Goal: Task Accomplishment & Management: Use online tool/utility

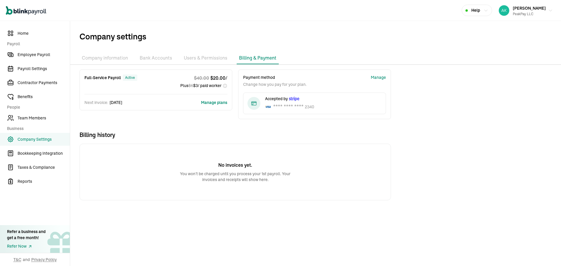
click at [207, 101] on button "Manage plans" at bounding box center [214, 103] width 26 height 6
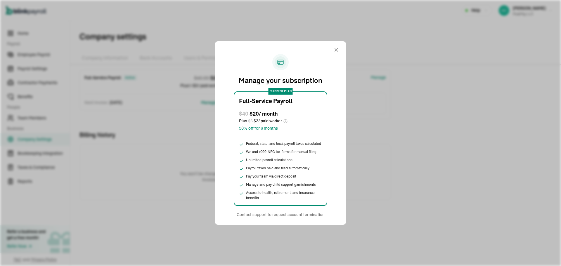
click at [198, 182] on div "Manage your subscription current plan Full-Service Payroll $ 40 $ 20 / month Pl…" at bounding box center [280, 133] width 561 height 266
click at [330, 48] on div "Manage your subscription current plan Full-Service Payroll $ 40 $ 20 / month Pl…" at bounding box center [280, 133] width 131 height 184
drag, startPoint x: 332, startPoint y: 48, endPoint x: 337, endPoint y: 50, distance: 4.5
click at [337, 50] on div "Manage your subscription current plan Full-Service Payroll $ 40 $ 20 / month Pl…" at bounding box center [280, 133] width 117 height 170
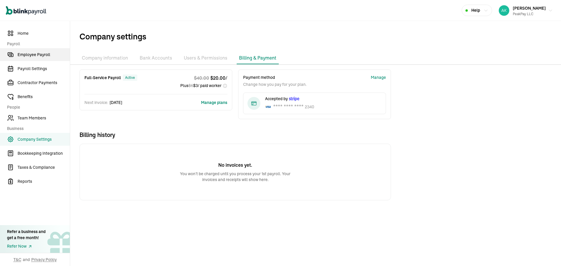
click at [11, 57] on icon "Sidebar" at bounding box center [11, 55] width 4 height 3
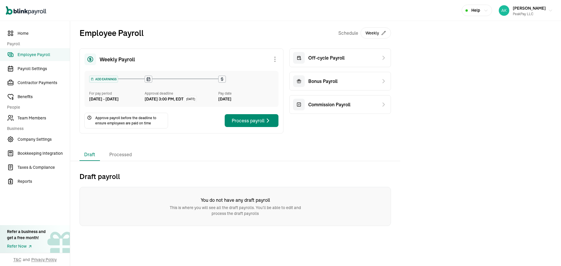
click at [363, 34] on button "Weekly" at bounding box center [376, 32] width 30 height 11
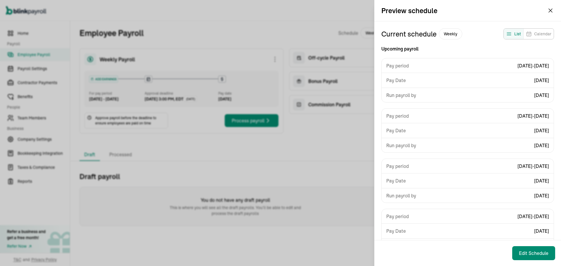
click at [520, 73] on div "Pay Date [DATE]" at bounding box center [468, 80] width 172 height 15
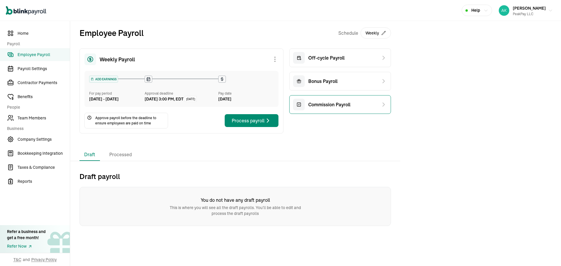
click at [350, 96] on div "Commission Payroll" at bounding box center [340, 104] width 102 height 19
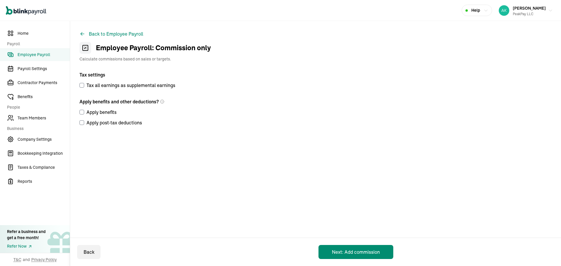
click at [146, 88] on label "Tax all earnings as supplemental earnings" at bounding box center [175, 85] width 193 height 7
click at [84, 88] on input "Tax all earnings as supplemental earnings" at bounding box center [81, 85] width 5 height 5
checkbox input "true"
click at [368, 246] on button "Next: Add commission" at bounding box center [355, 252] width 75 height 14
select select "direct_deposit"
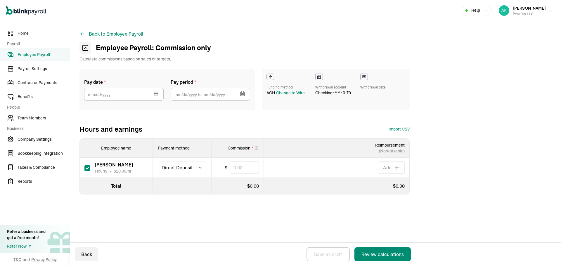
click at [150, 94] on button "button" at bounding box center [155, 93] width 16 height 15
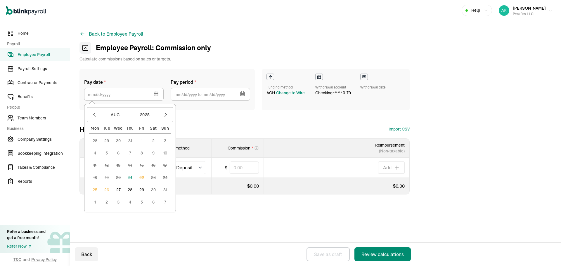
click at [288, 96] on div "Funding method ACH Change to Wire" at bounding box center [285, 90] width 39 height 32
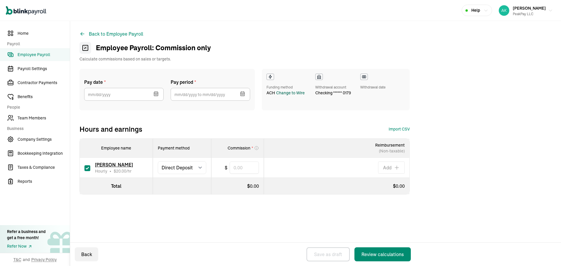
click at [287, 94] on div "Change to Wire" at bounding box center [290, 93] width 29 height 6
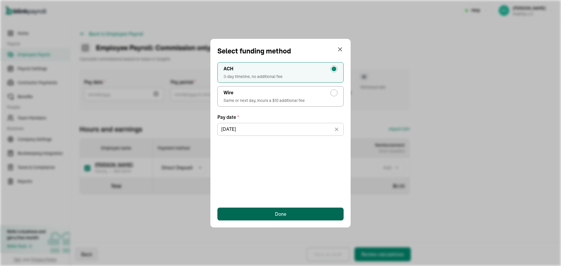
click at [257, 211] on button "Done" at bounding box center [280, 214] width 126 height 13
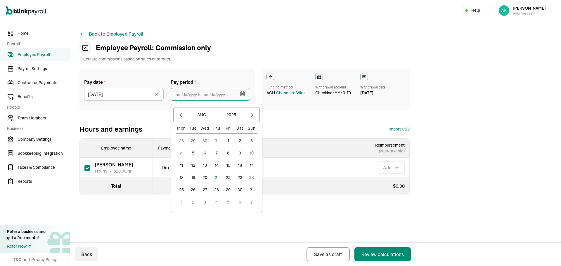
click at [220, 98] on input "text" at bounding box center [210, 94] width 79 height 13
click at [196, 176] on button "19" at bounding box center [193, 178] width 12 height 12
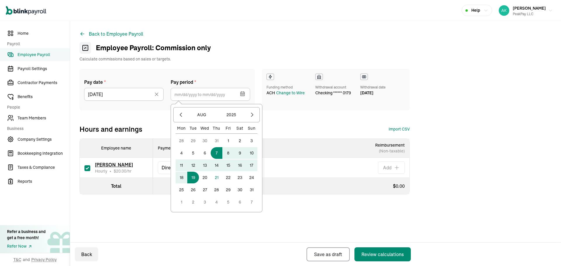
click at [214, 154] on button "7" at bounding box center [217, 153] width 12 height 12
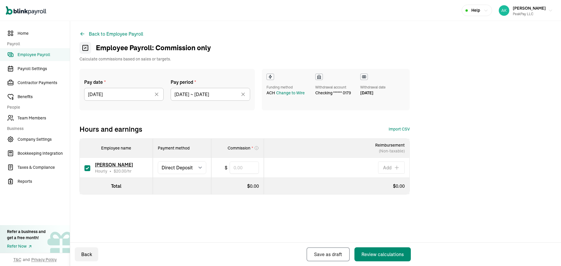
type input "[DATE] ~ [DATE]"
click at [246, 172] on input "text" at bounding box center [244, 168] width 29 height 12
type input "321"
click at [391, 200] on div "Pay date * [DATE] [DATE] Mon Tue Wed Thu Fri Sat Sun 28 29 30 31 1 2 3 4 5 6 7 …" at bounding box center [315, 143] width 472 height 149
click at [386, 258] on button "Review calculations" at bounding box center [382, 254] width 56 height 14
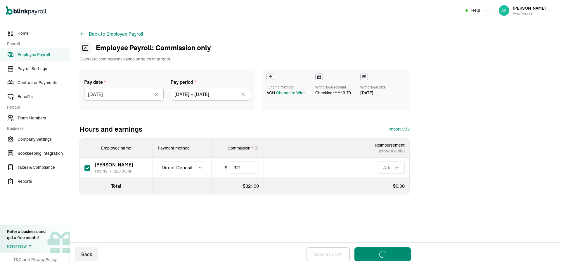
select select "direct_deposit"
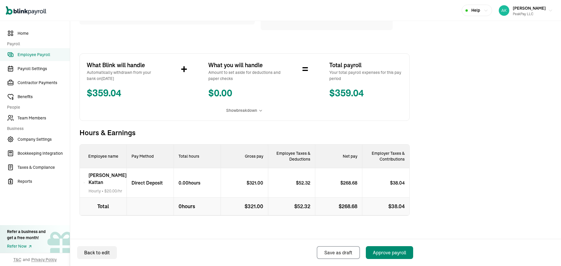
scroll to position [83, 0]
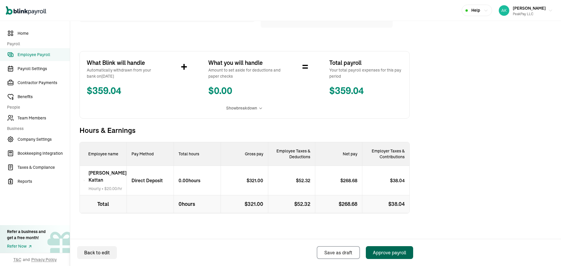
click at [385, 259] on button "Approve payroll" at bounding box center [389, 252] width 47 height 13
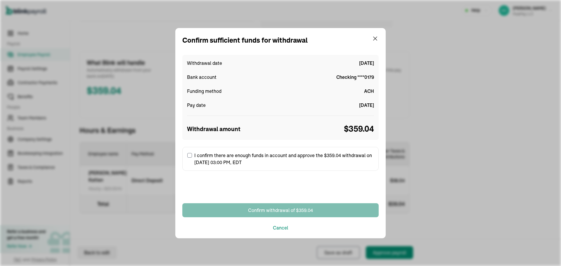
click at [278, 223] on div "Confirm withdrawal of $359.04 Cancel" at bounding box center [280, 217] width 196 height 28
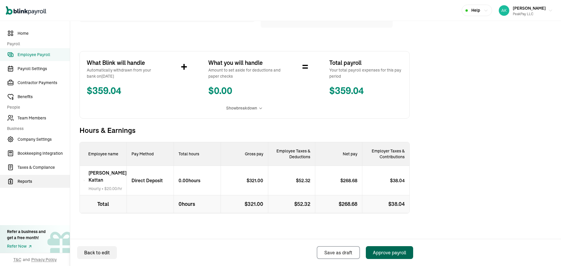
click at [26, 185] on link "Reports" at bounding box center [35, 181] width 70 height 13
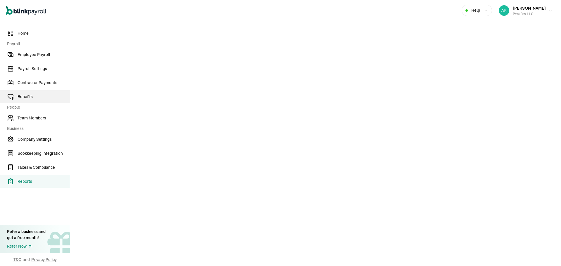
click at [38, 93] on link "Benefits" at bounding box center [35, 96] width 70 height 13
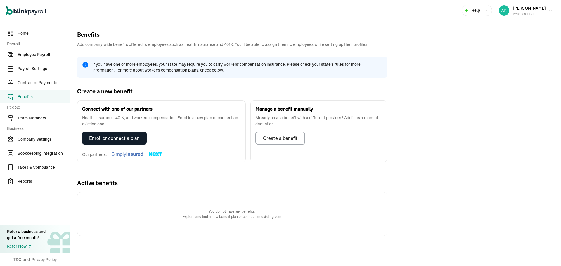
click at [96, 133] on button "Enroll or connect a plan" at bounding box center [114, 138] width 65 height 13
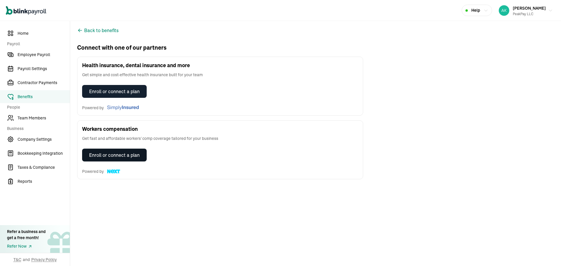
click at [92, 154] on div "Enroll or connect a plan" at bounding box center [114, 155] width 51 height 7
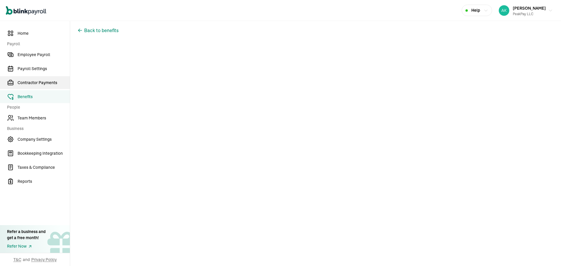
click at [46, 82] on span "Contractor Payments" at bounding box center [44, 83] width 52 height 6
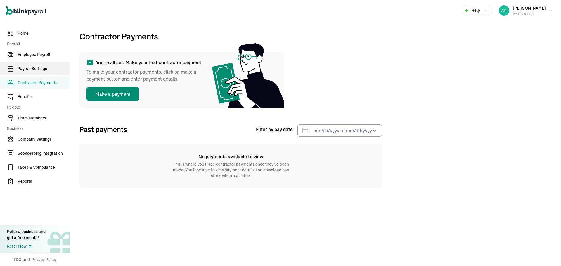
click at [46, 68] on span "Payroll Settings" at bounding box center [44, 69] width 52 height 6
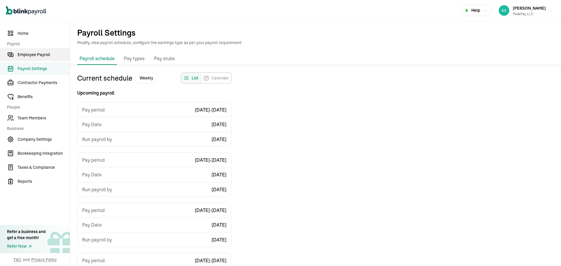
scroll to position [53, 0]
